Goal: Task Accomplishment & Management: Manage account settings

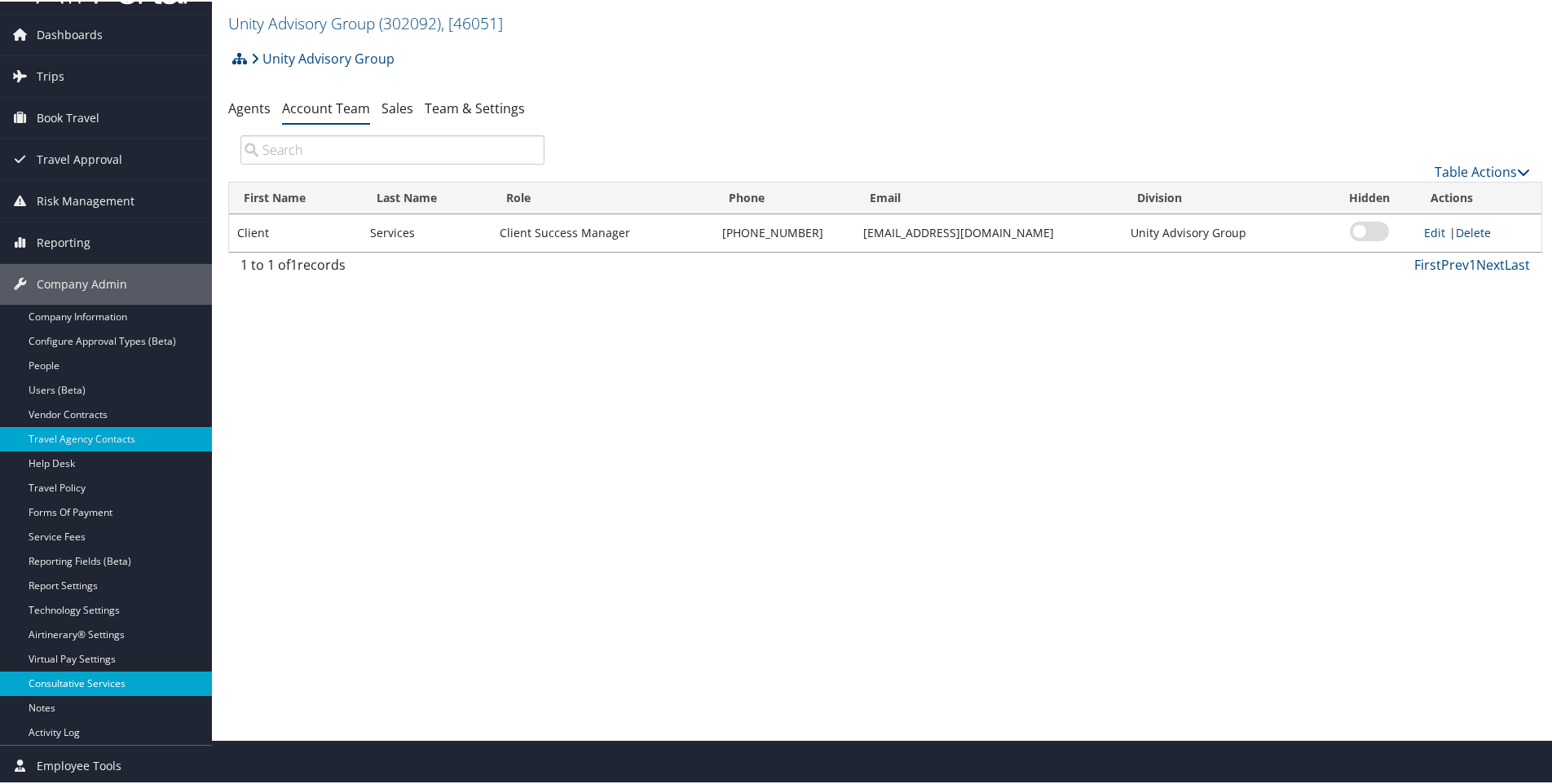
scroll to position [88, 0]
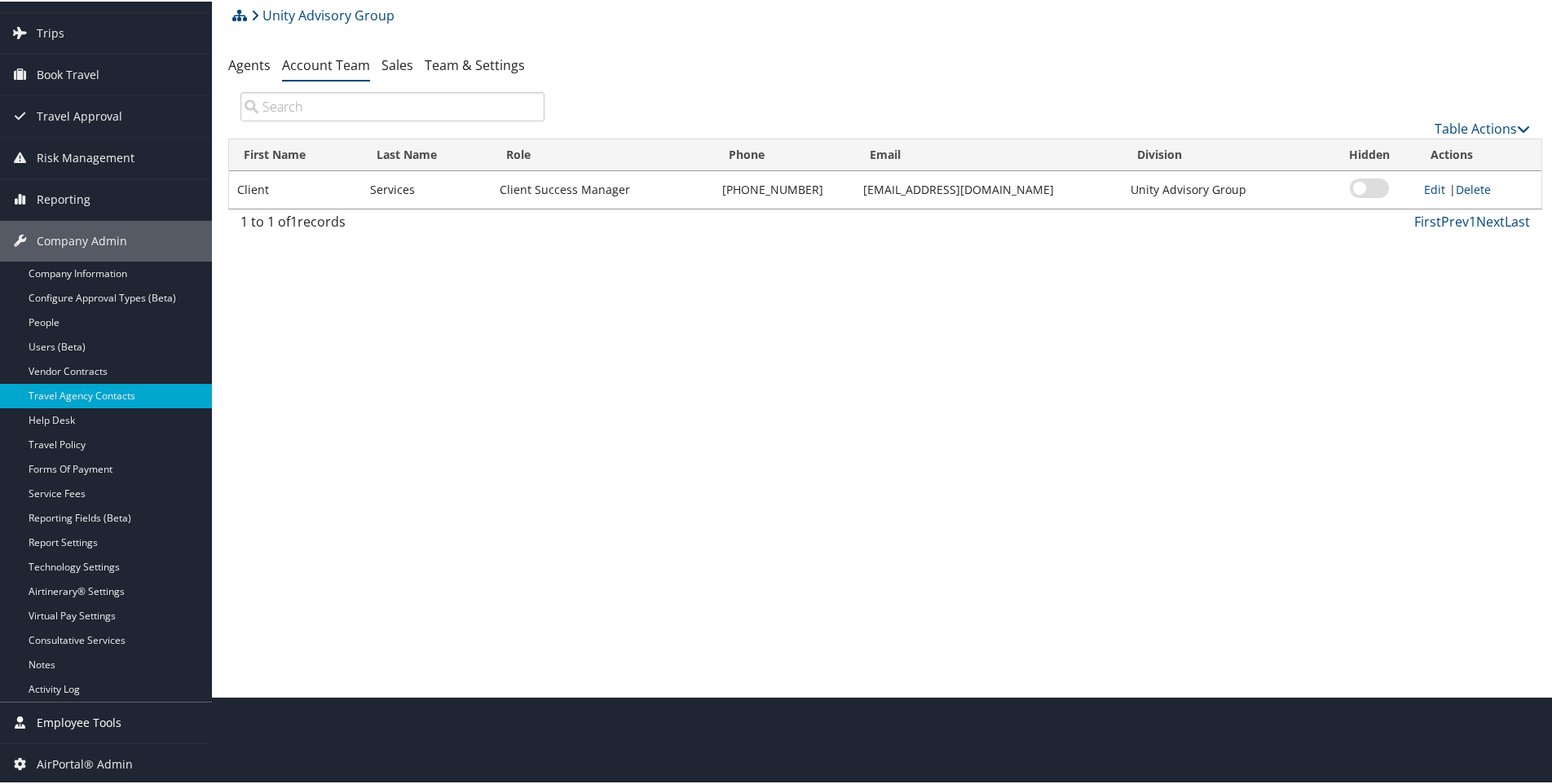
click at [86, 727] on span "Employee Tools" at bounding box center [79, 721] width 84 height 41
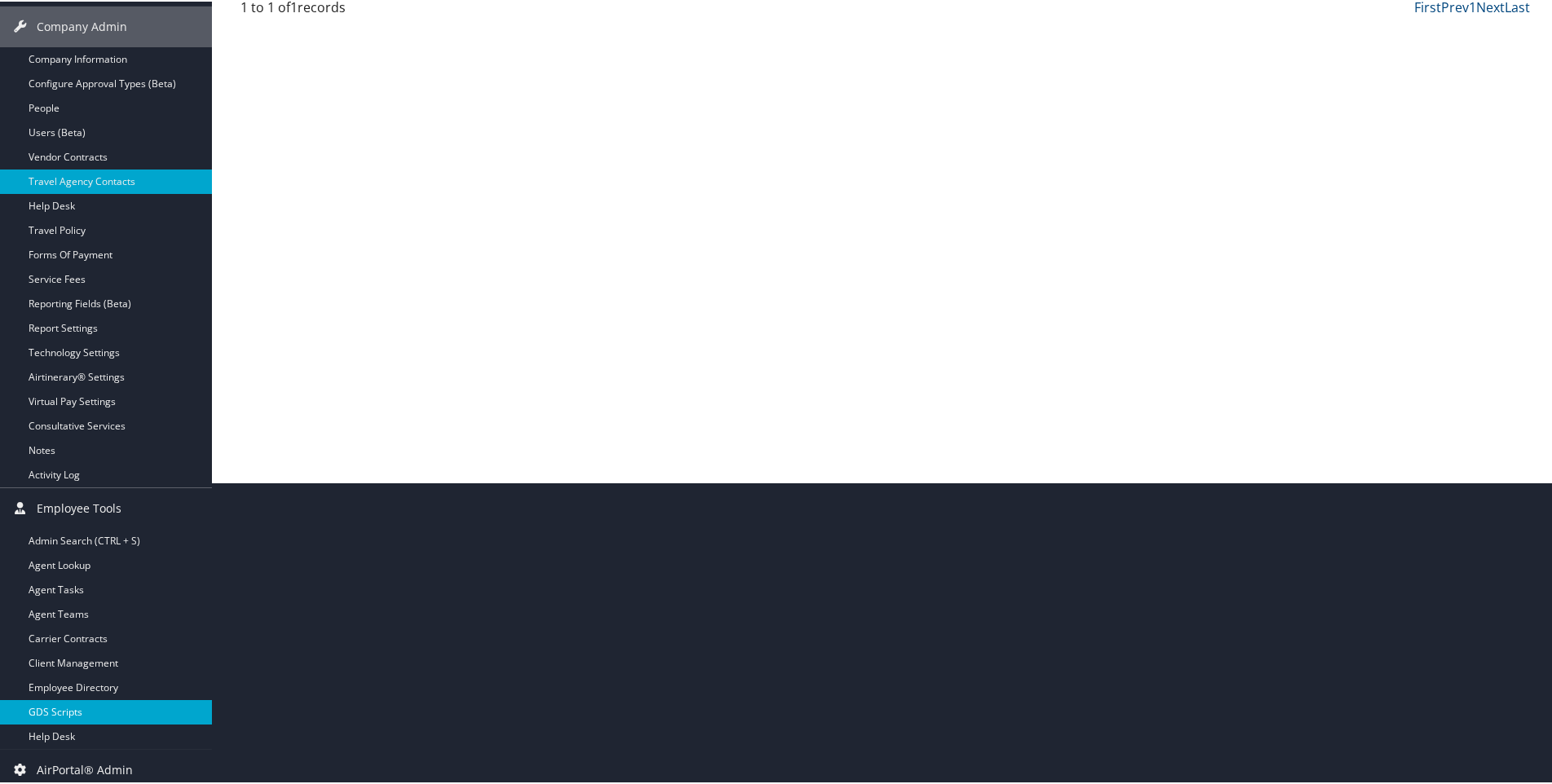
scroll to position [308, 0]
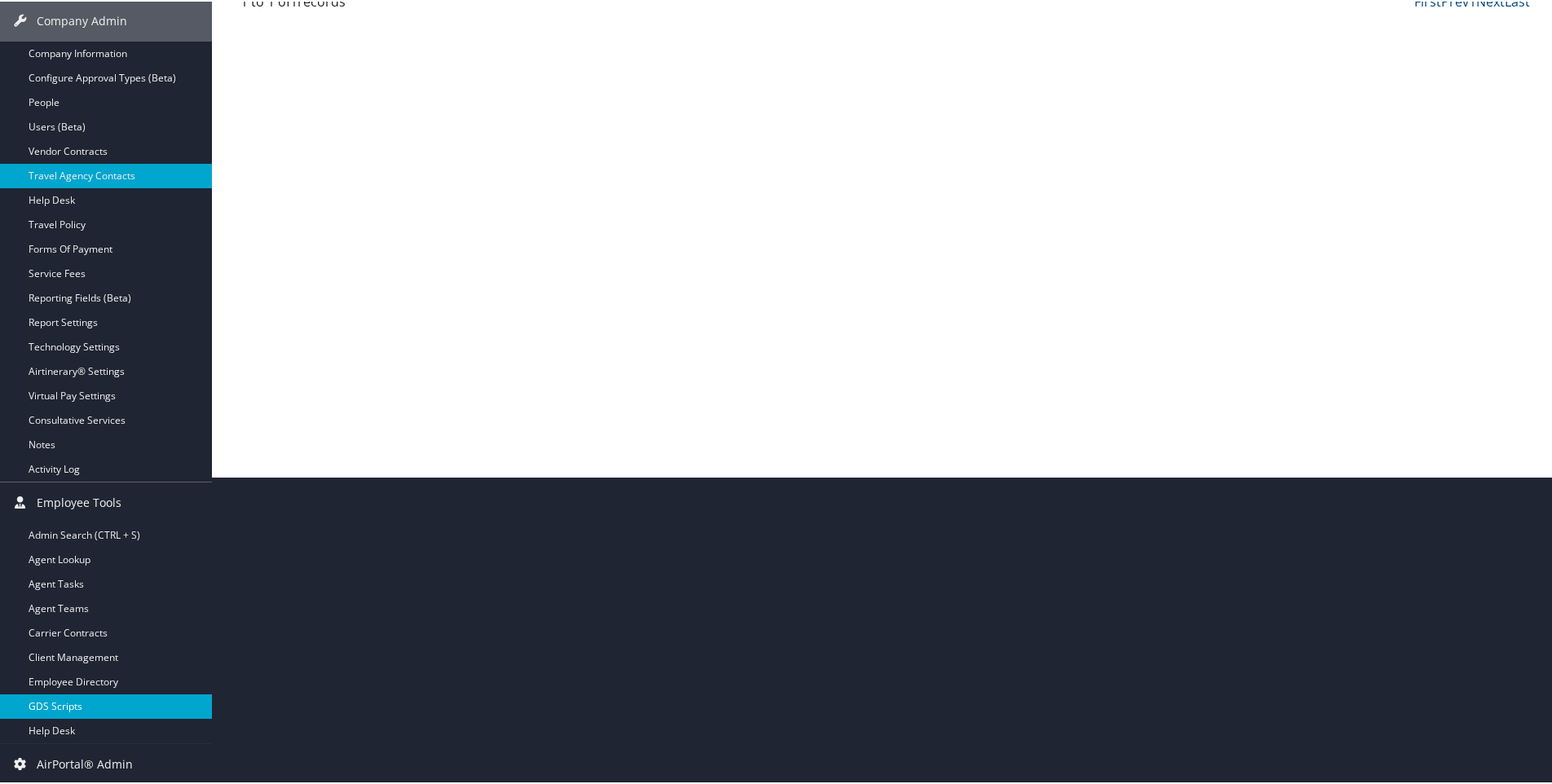
click at [58, 711] on link "GDS Scripts" at bounding box center [106, 705] width 212 height 24
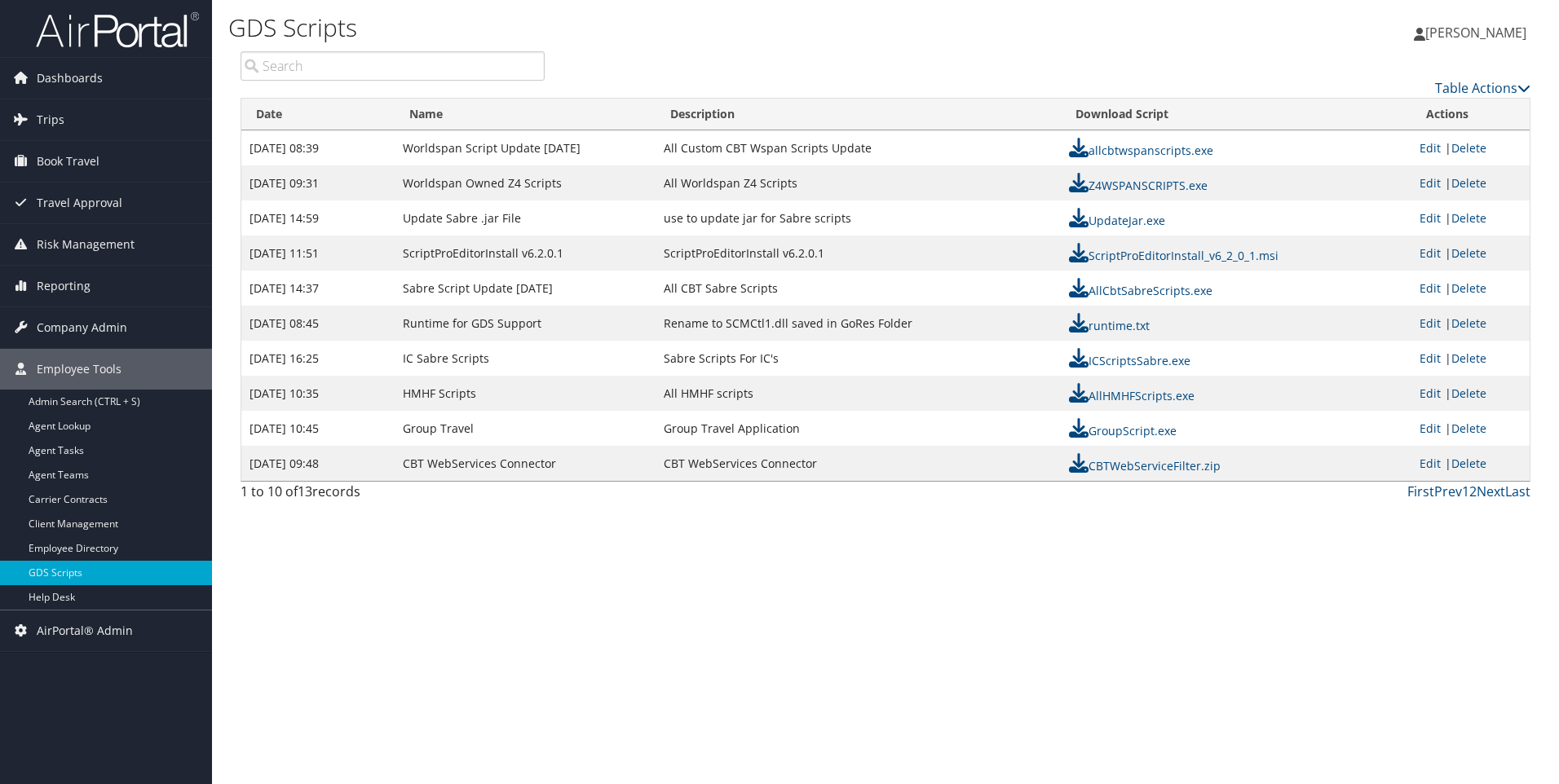
click at [269, 116] on th "Date" at bounding box center [318, 115] width 153 height 32
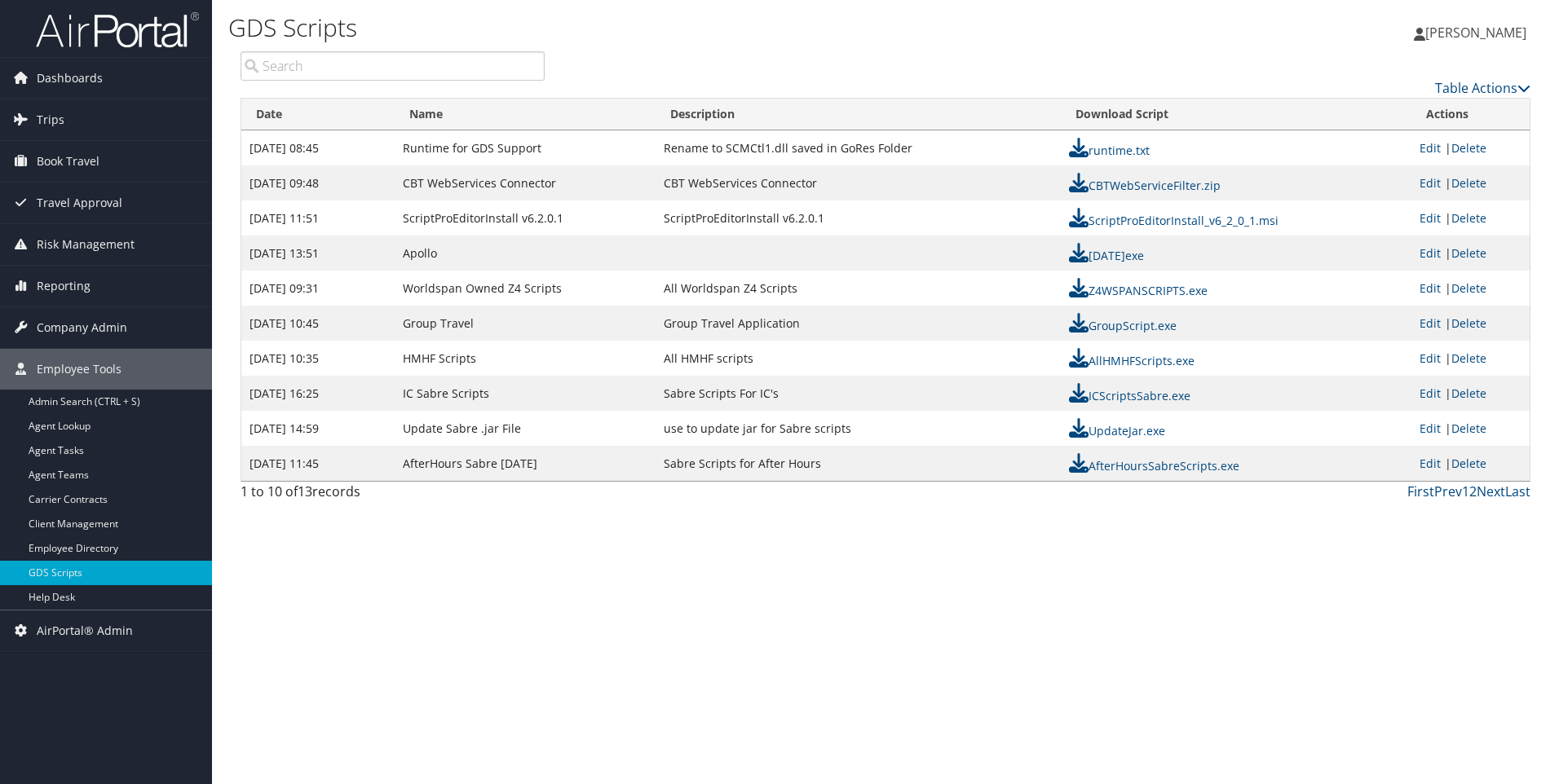
click at [272, 115] on th "Date" at bounding box center [318, 115] width 153 height 32
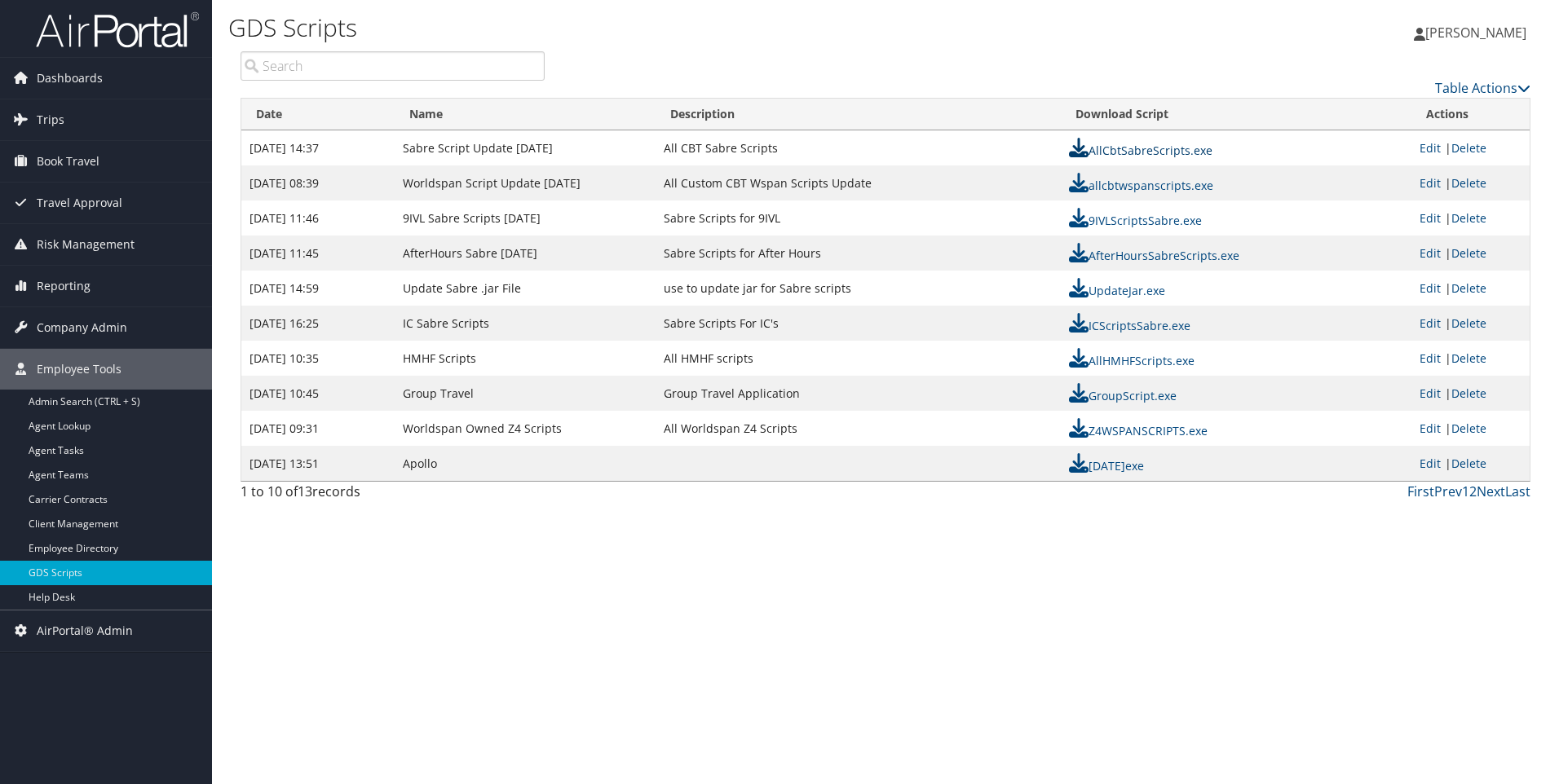
click at [1181, 152] on link "AllCbtSabreScripts.exe" at bounding box center [1141, 150] width 144 height 15
click at [1039, 51] on div "Becky Frasier Becky Frasier My Settings Travel Agency Contacts Log Consulting T…" at bounding box center [1299, 40] width 520 height 63
click at [81, 328] on span "Company Admin" at bounding box center [81, 328] width 90 height 41
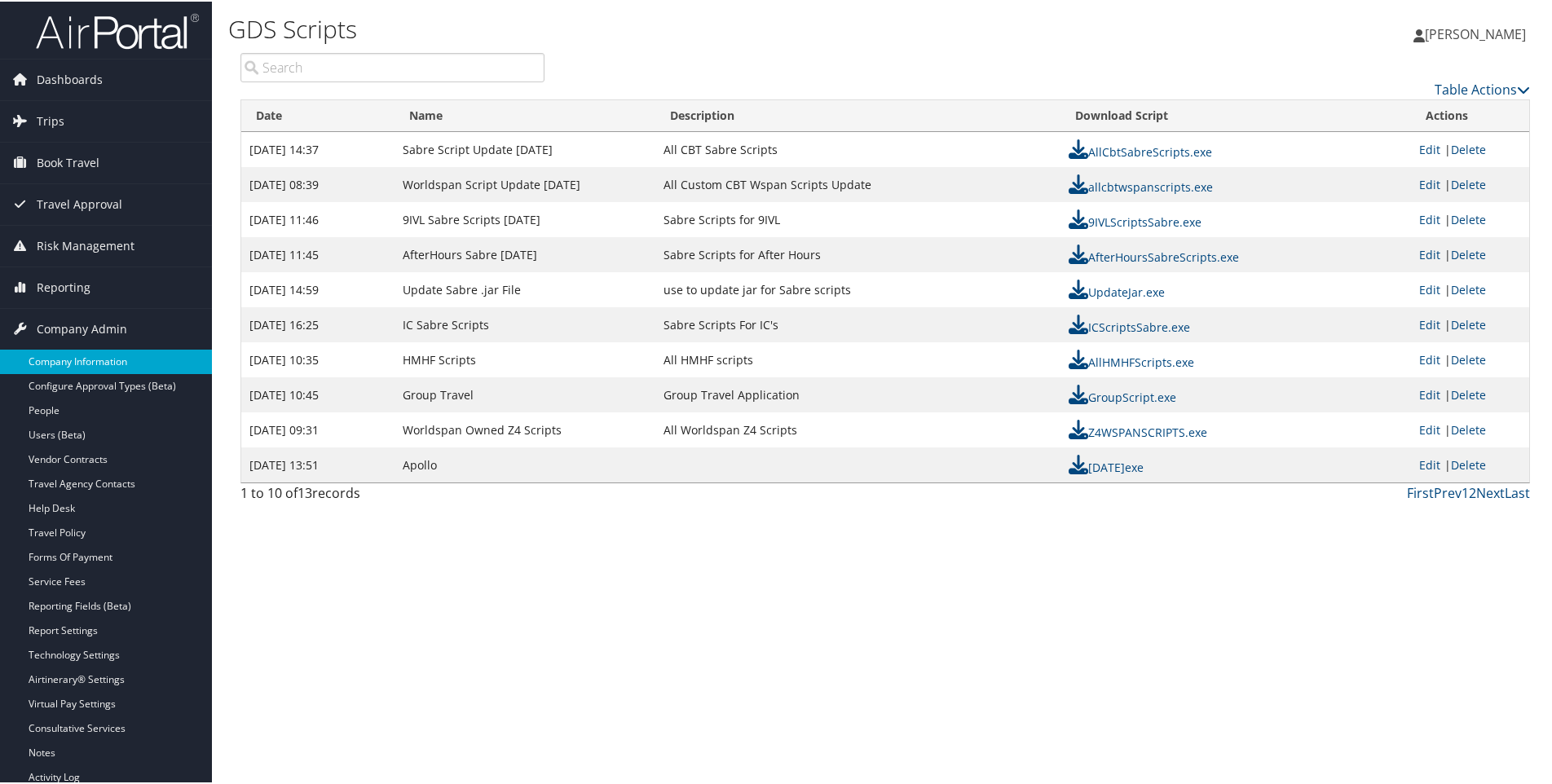
click at [55, 351] on link "Company Information" at bounding box center [106, 360] width 212 height 24
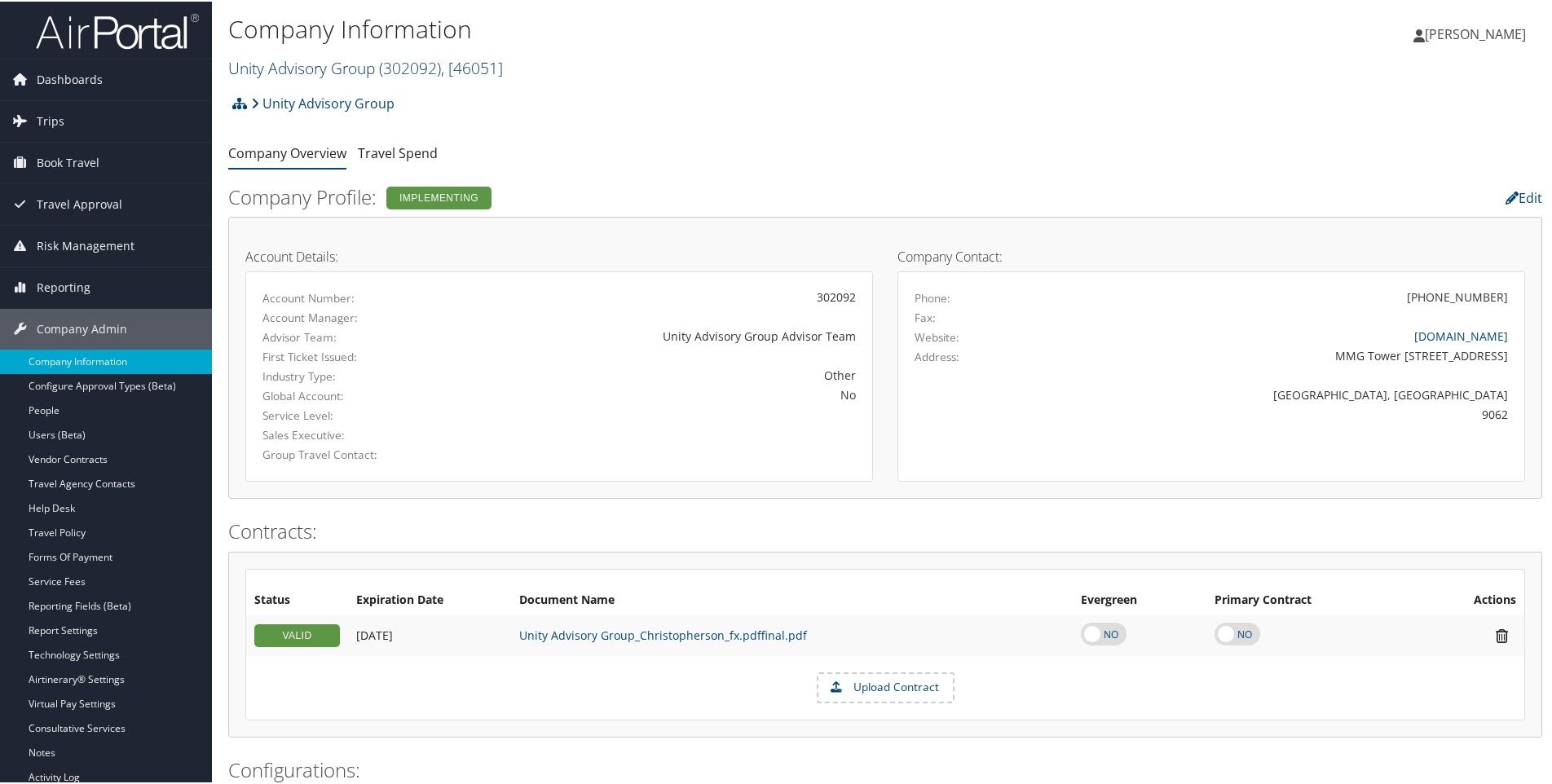
click at [304, 63] on link "Unity Advisory Group ( 302092 ) , [ 46051 ]" at bounding box center [365, 67] width 275 height 22
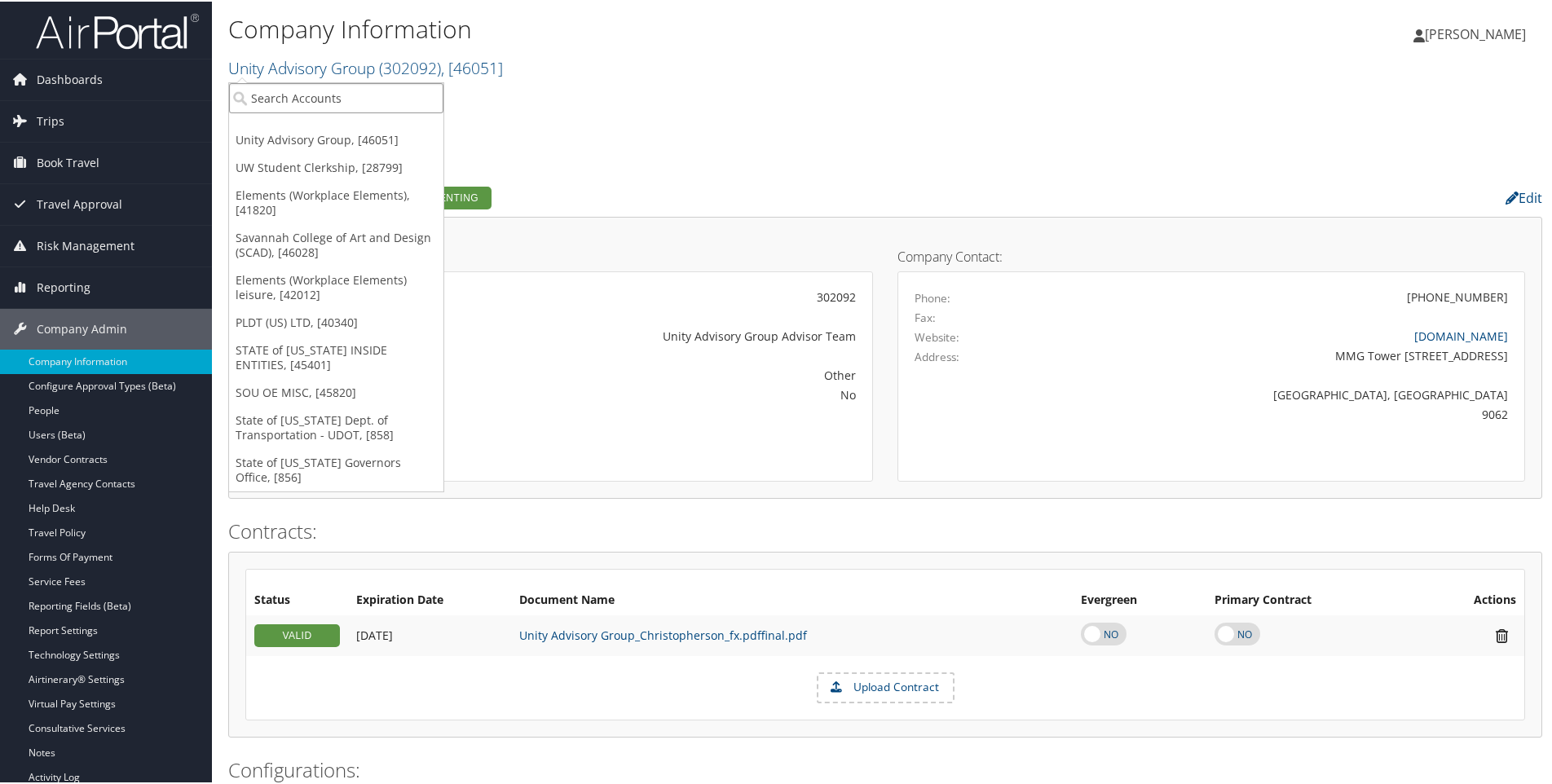
click at [299, 96] on input "search" at bounding box center [336, 97] width 215 height 30
type input "Chap"
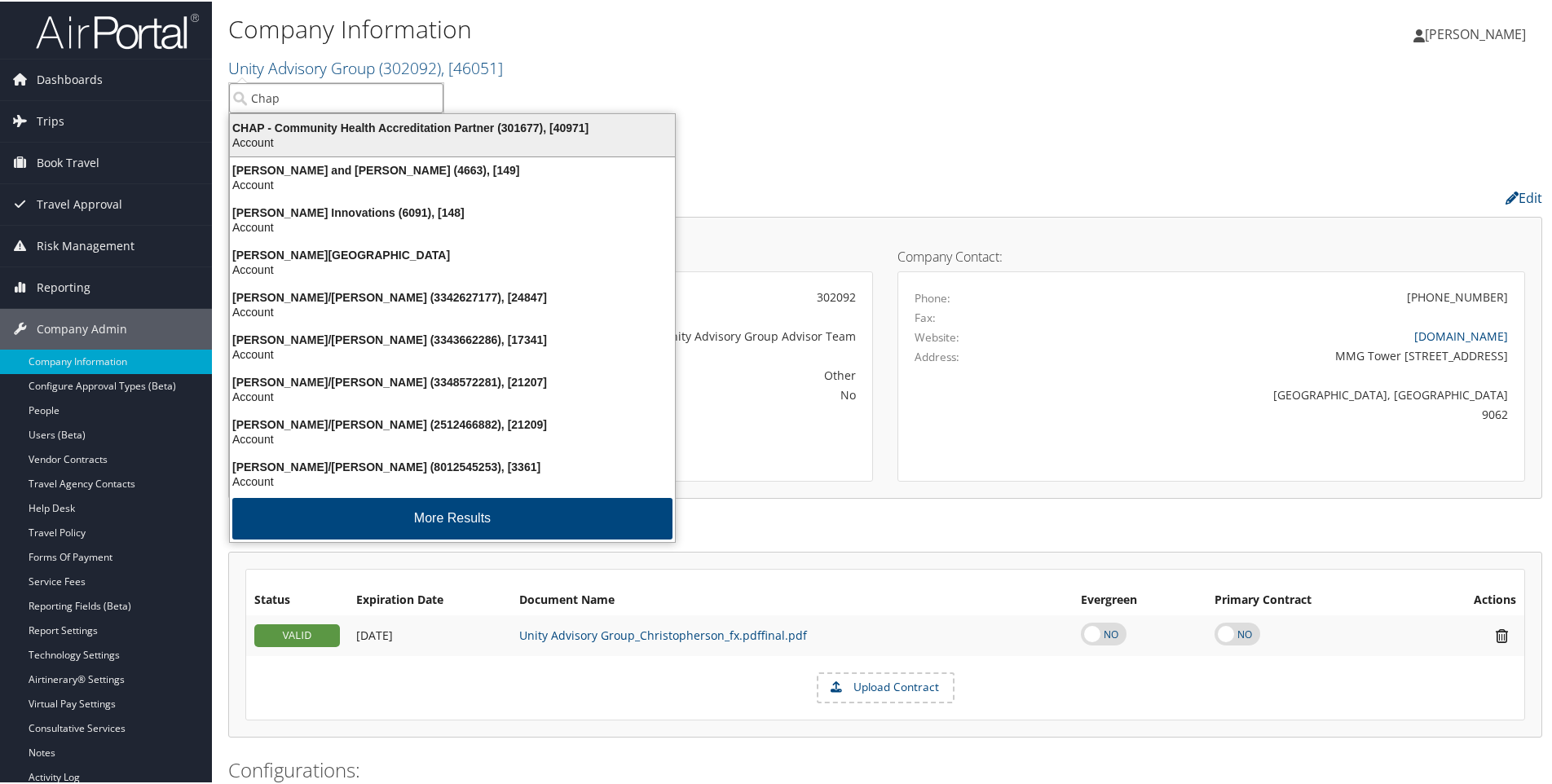
click at [393, 126] on div "CHAP - Community Health Accreditation Partner (301677), [40971]" at bounding box center [453, 126] width 465 height 14
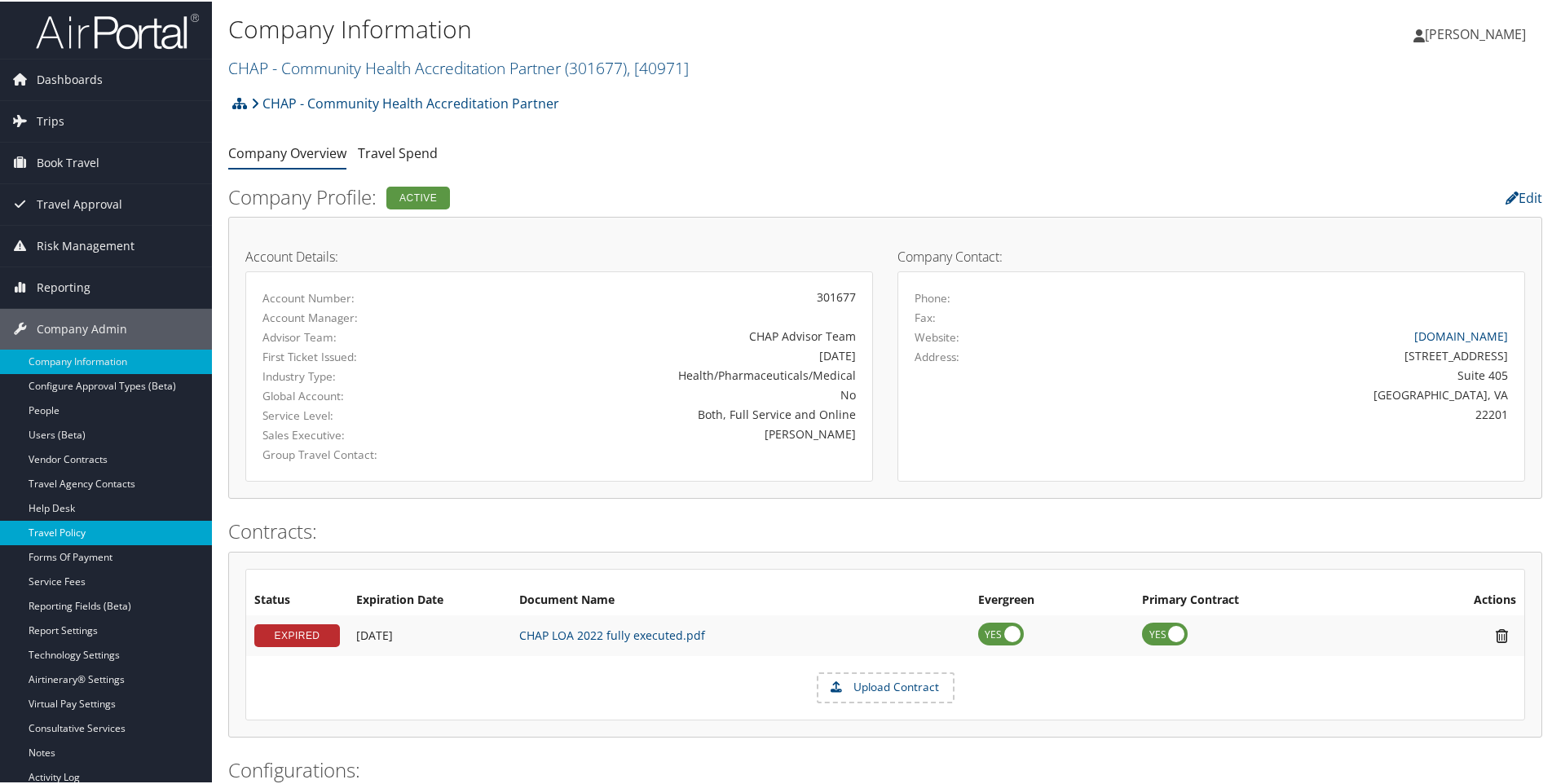
click at [57, 527] on link "Travel Policy" at bounding box center [106, 531] width 212 height 24
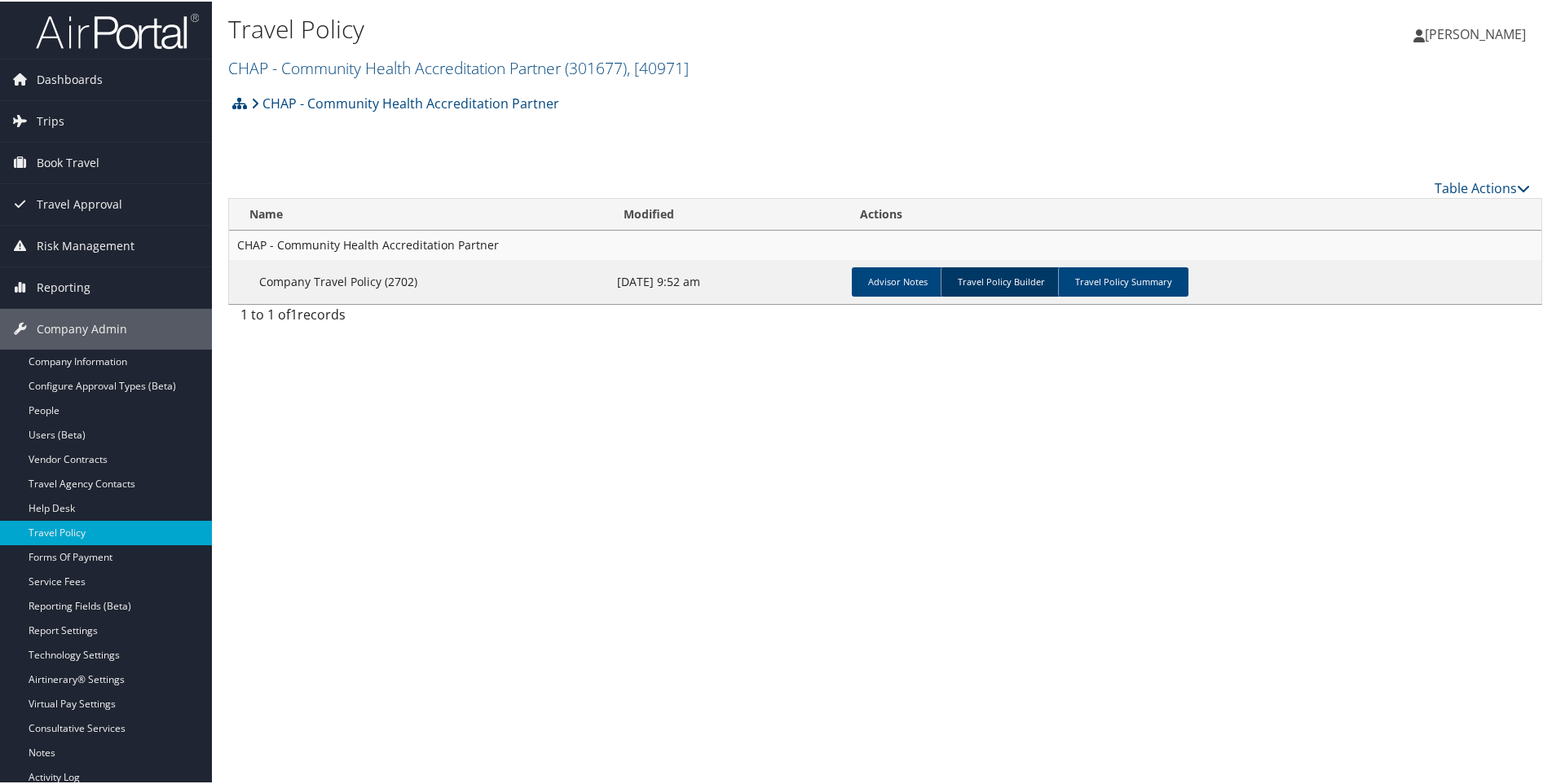
click at [973, 279] on link "Travel Policy Builder" at bounding box center [1001, 280] width 121 height 30
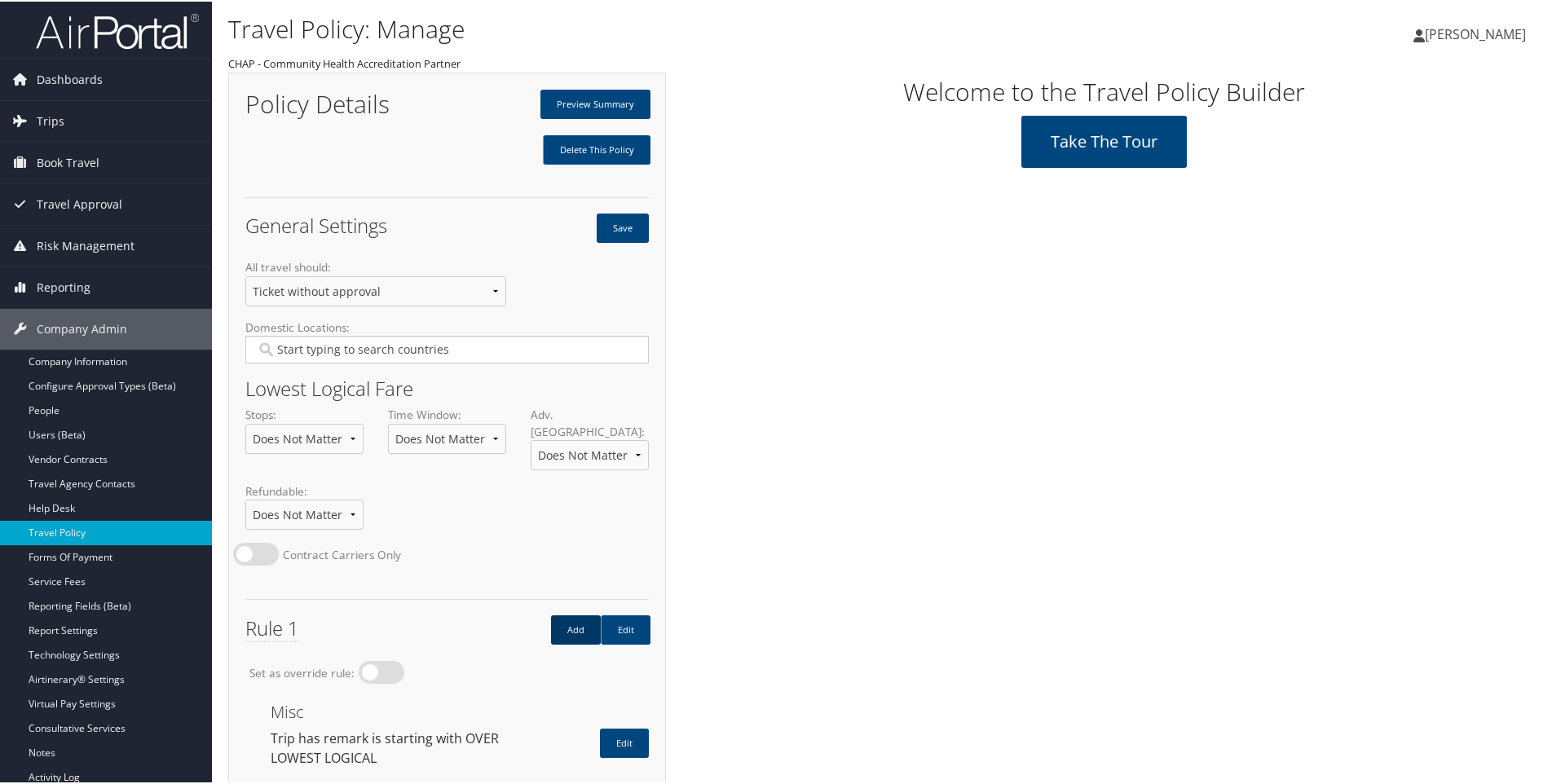
click at [566, 614] on link "Add" at bounding box center [575, 629] width 50 height 30
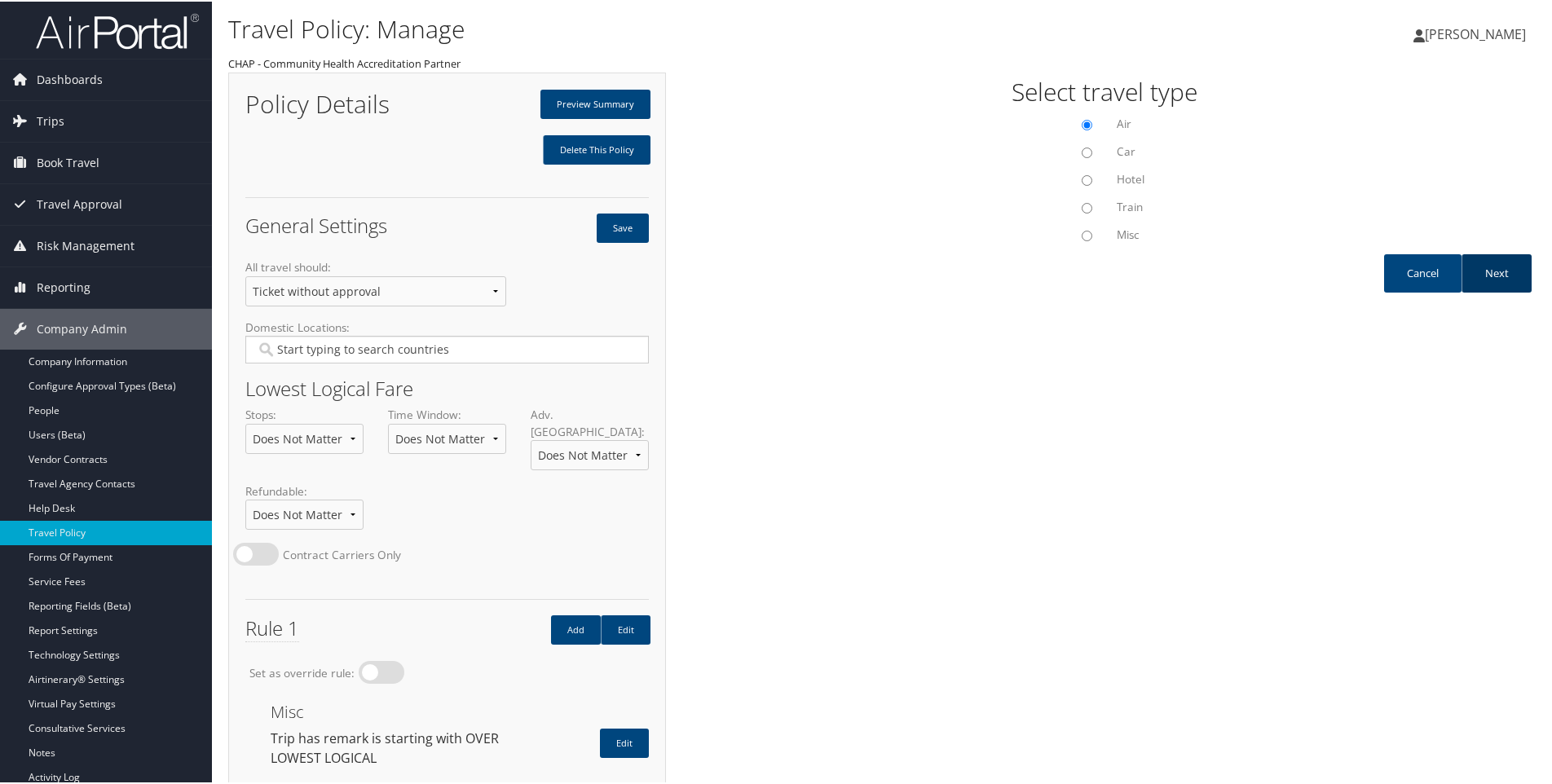
click at [1507, 266] on link "Next" at bounding box center [1496, 271] width 70 height 38
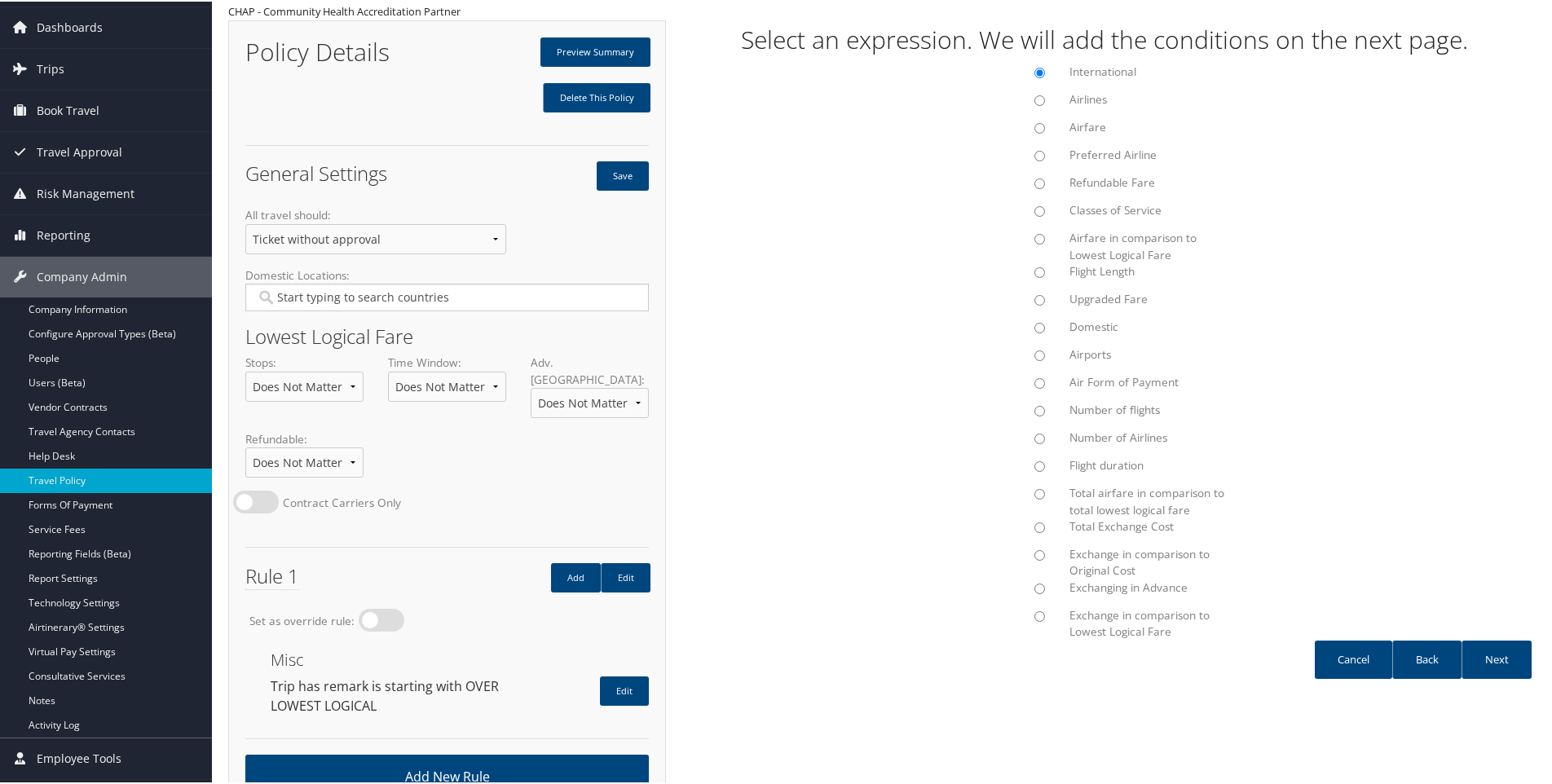
scroll to position [88, 0]
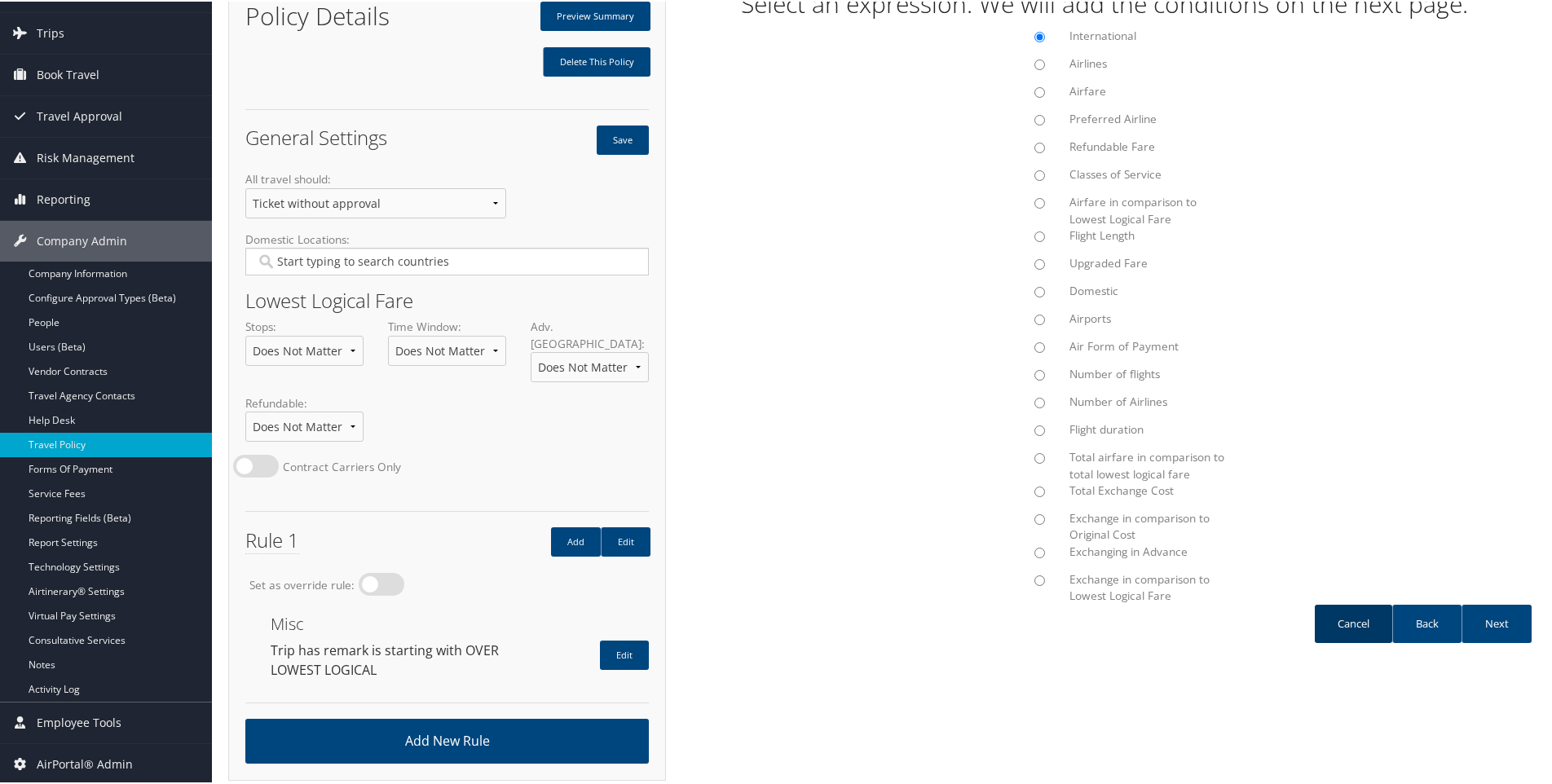
click at [1347, 625] on link "Cancel" at bounding box center [1354, 622] width 78 height 38
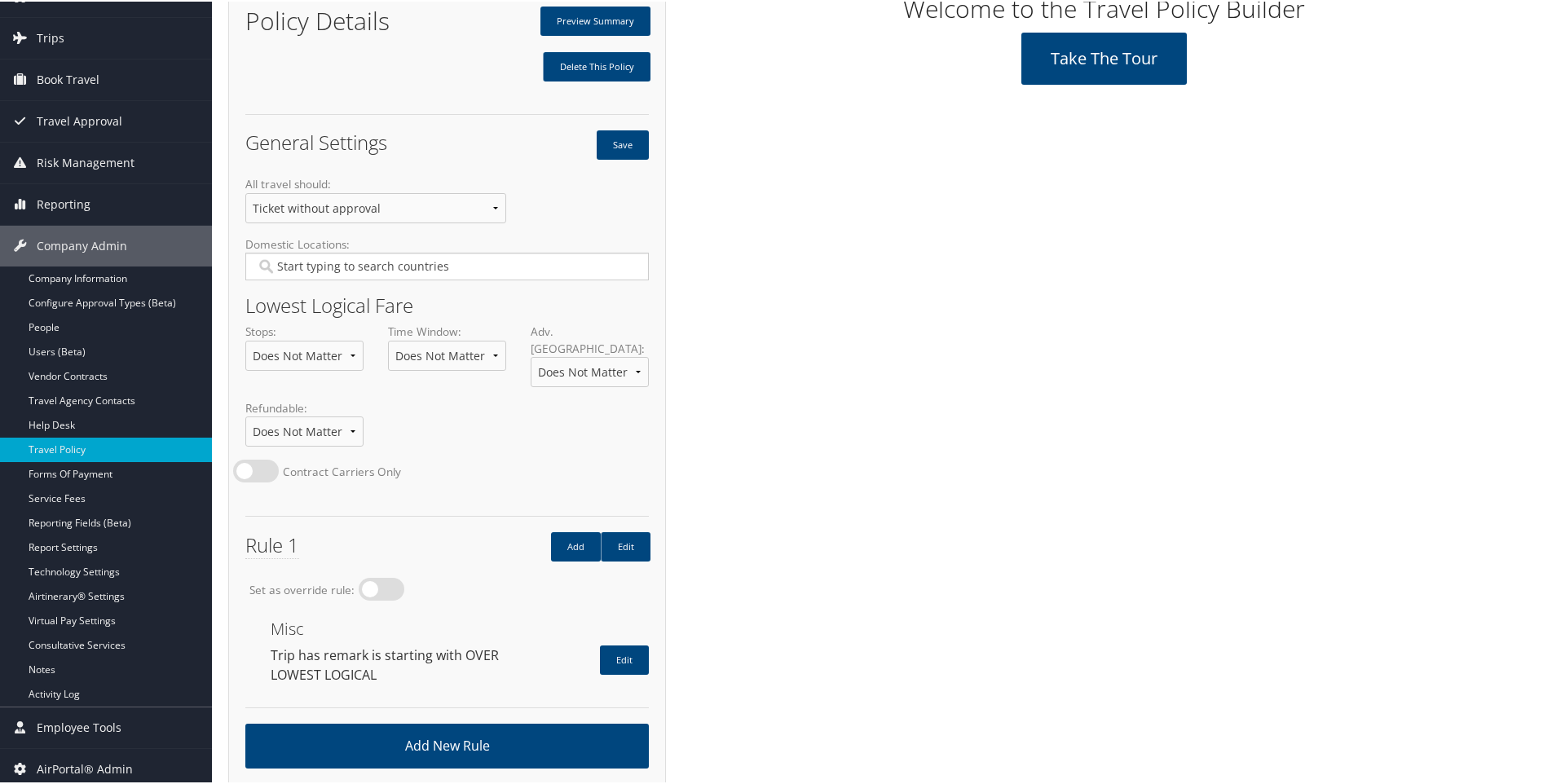
scroll to position [0, 0]
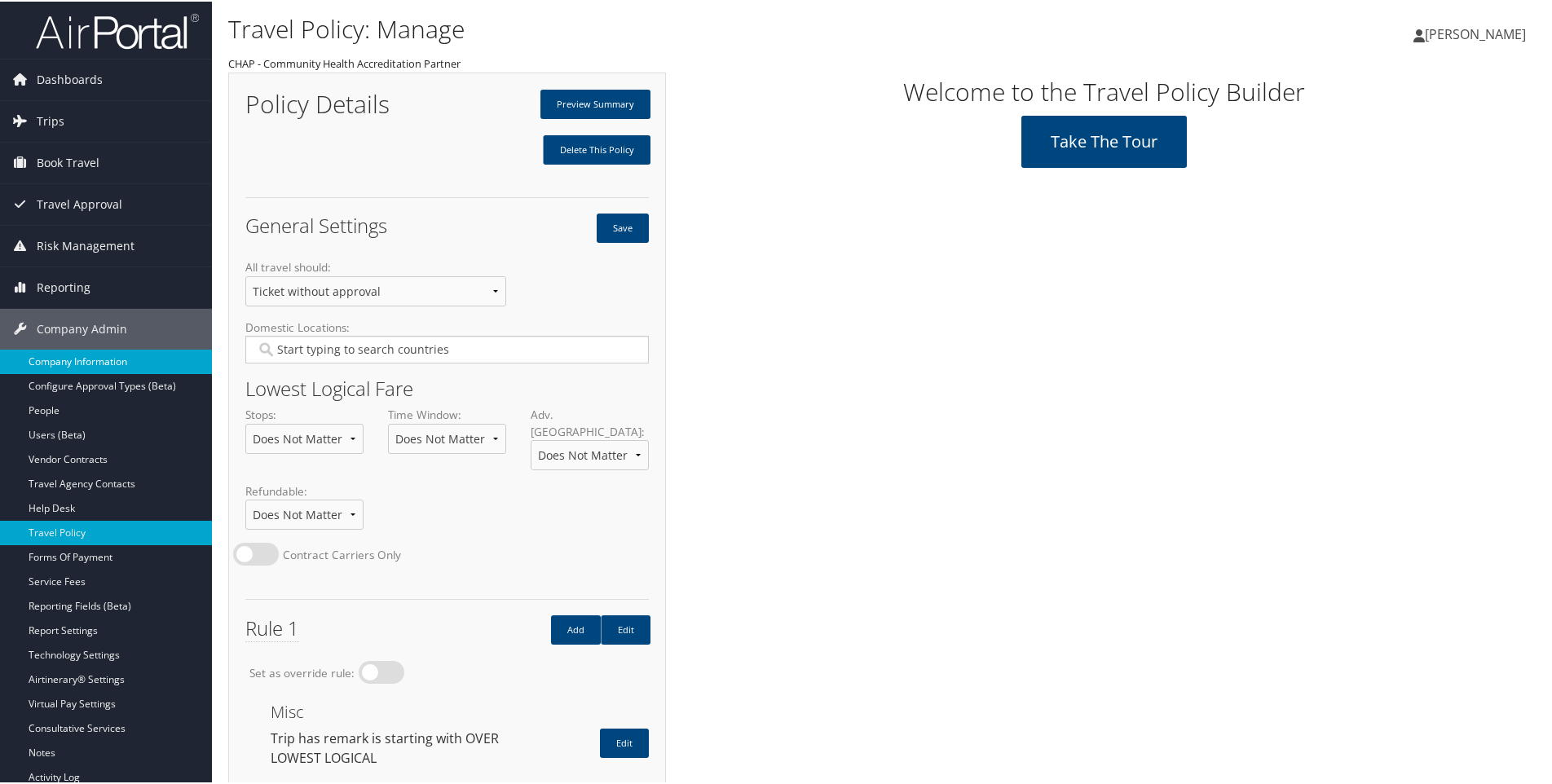
click at [67, 363] on link "Company Information" at bounding box center [106, 360] width 212 height 24
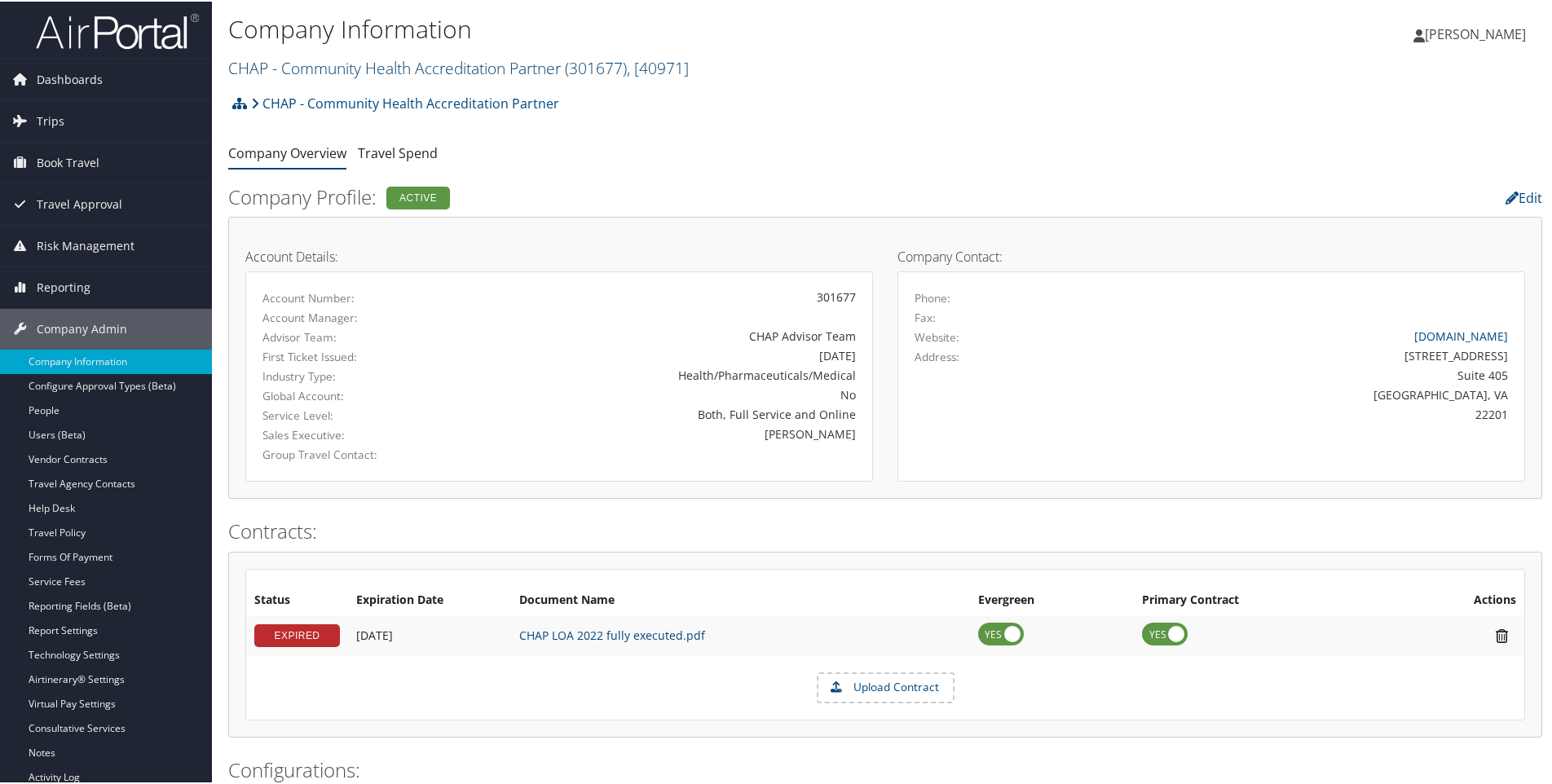
click at [315, 69] on link "CHAP - Community Health Accreditation Partner ( 301677 ) , [ 40971 ]" at bounding box center [458, 67] width 460 height 22
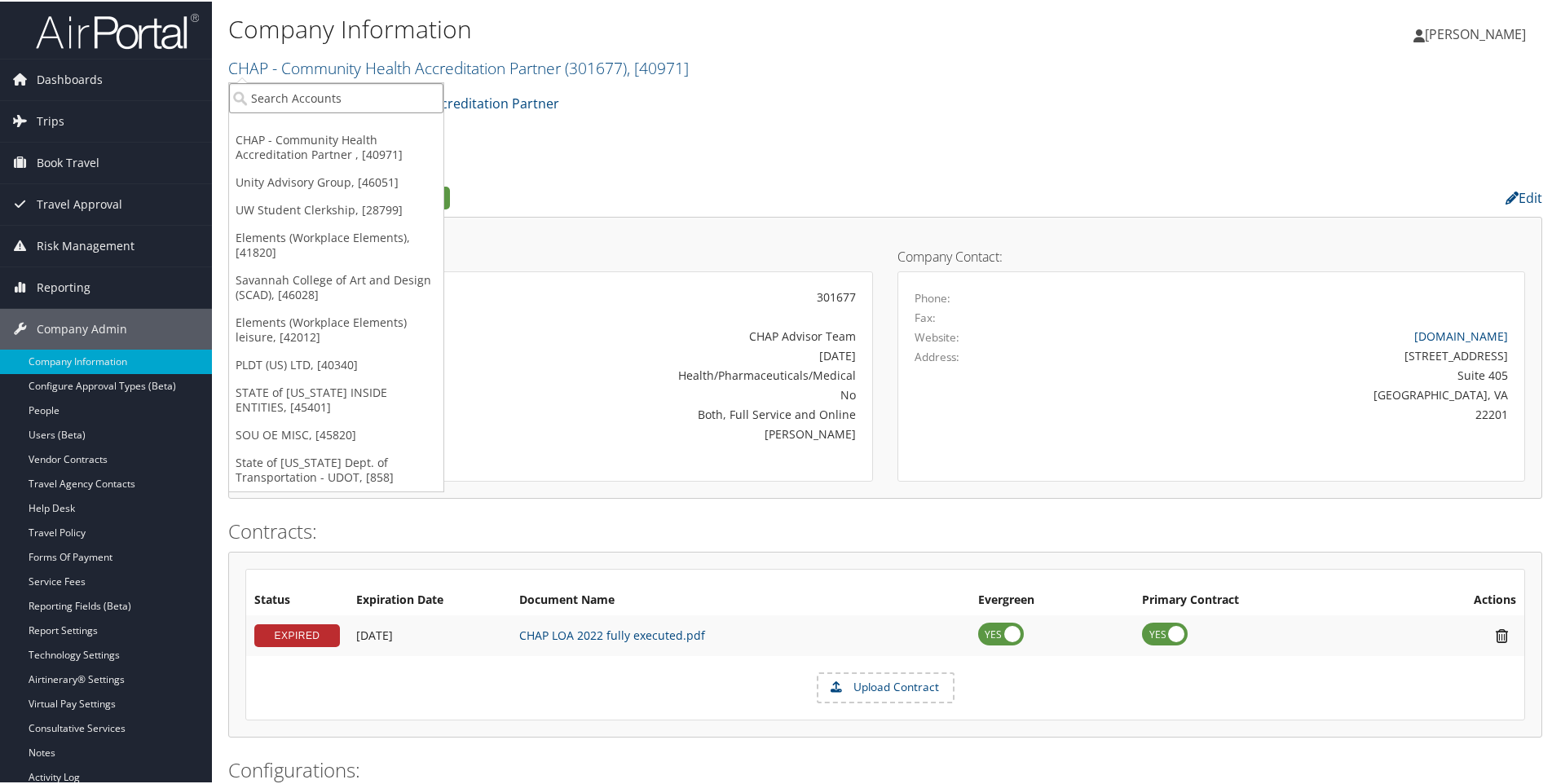
click at [301, 93] on input "search" at bounding box center [336, 97] width 215 height 30
paste input "0000214613"
type input "0000214613"
click at [422, 122] on div "Utah State University (USU) (OE) (0000214613), [2058]" at bounding box center [417, 126] width 395 height 14
